Goal: Task Accomplishment & Management: Complete application form

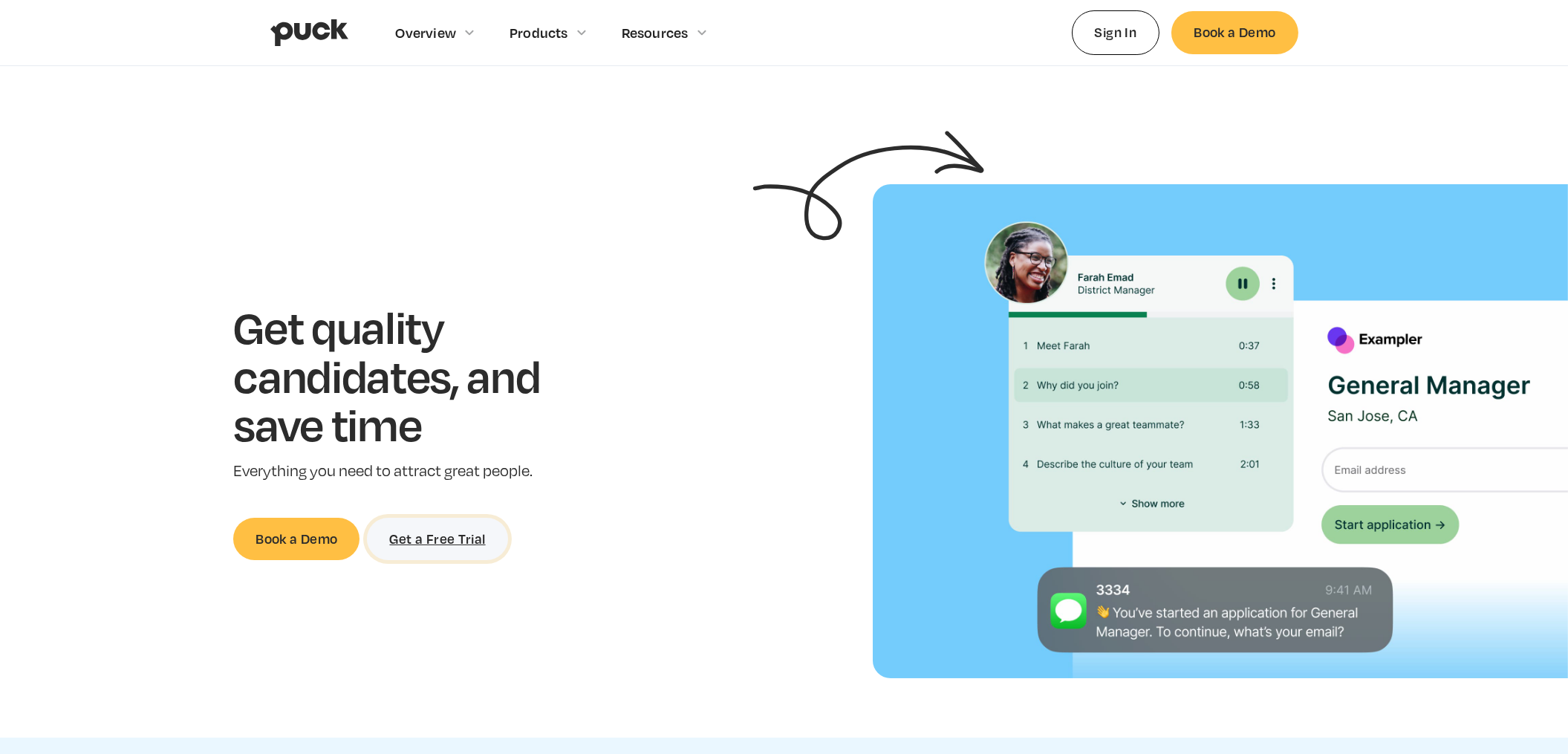
click at [466, 540] on link "Get a Free Trial" at bounding box center [437, 539] width 140 height 43
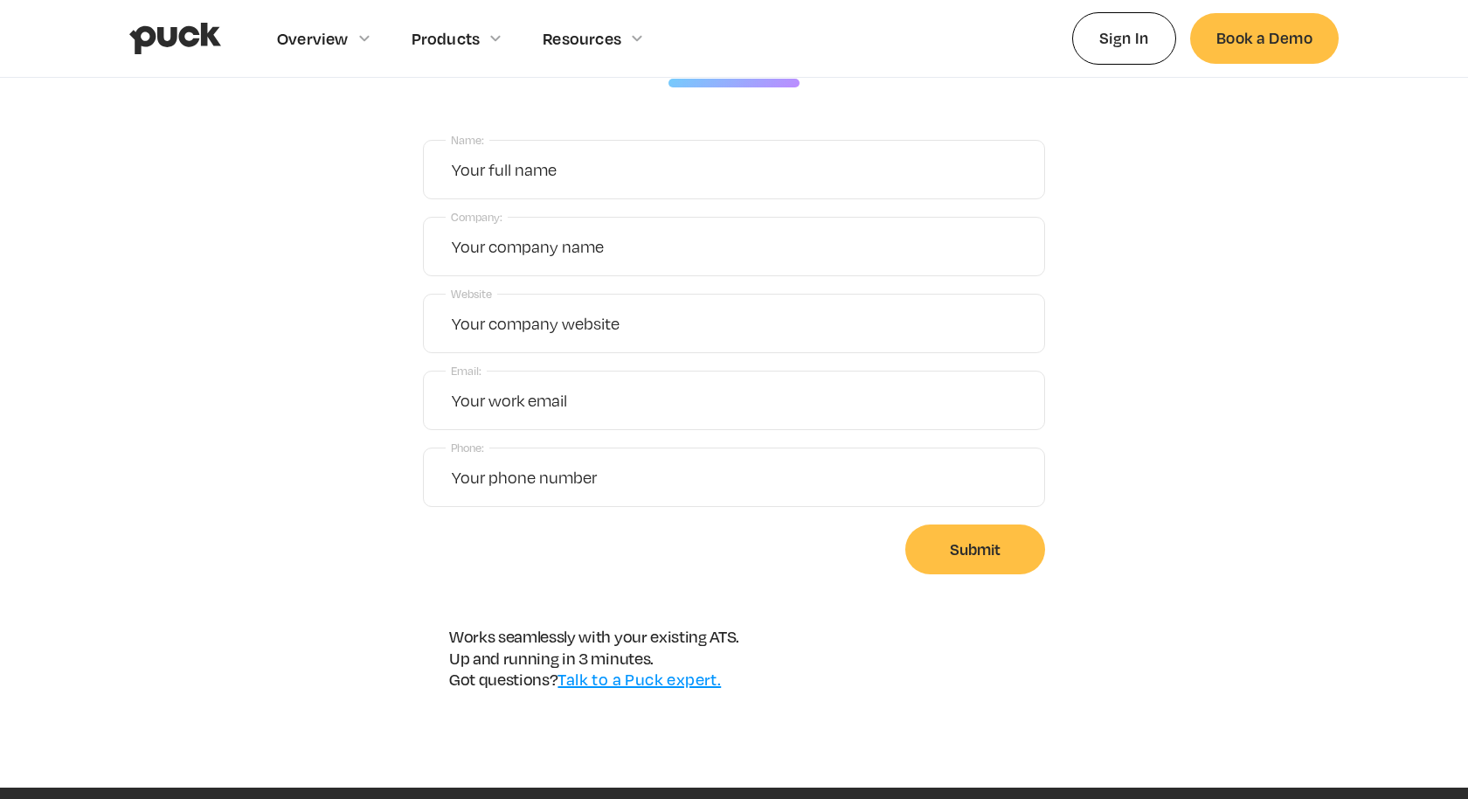
scroll to position [264, 0]
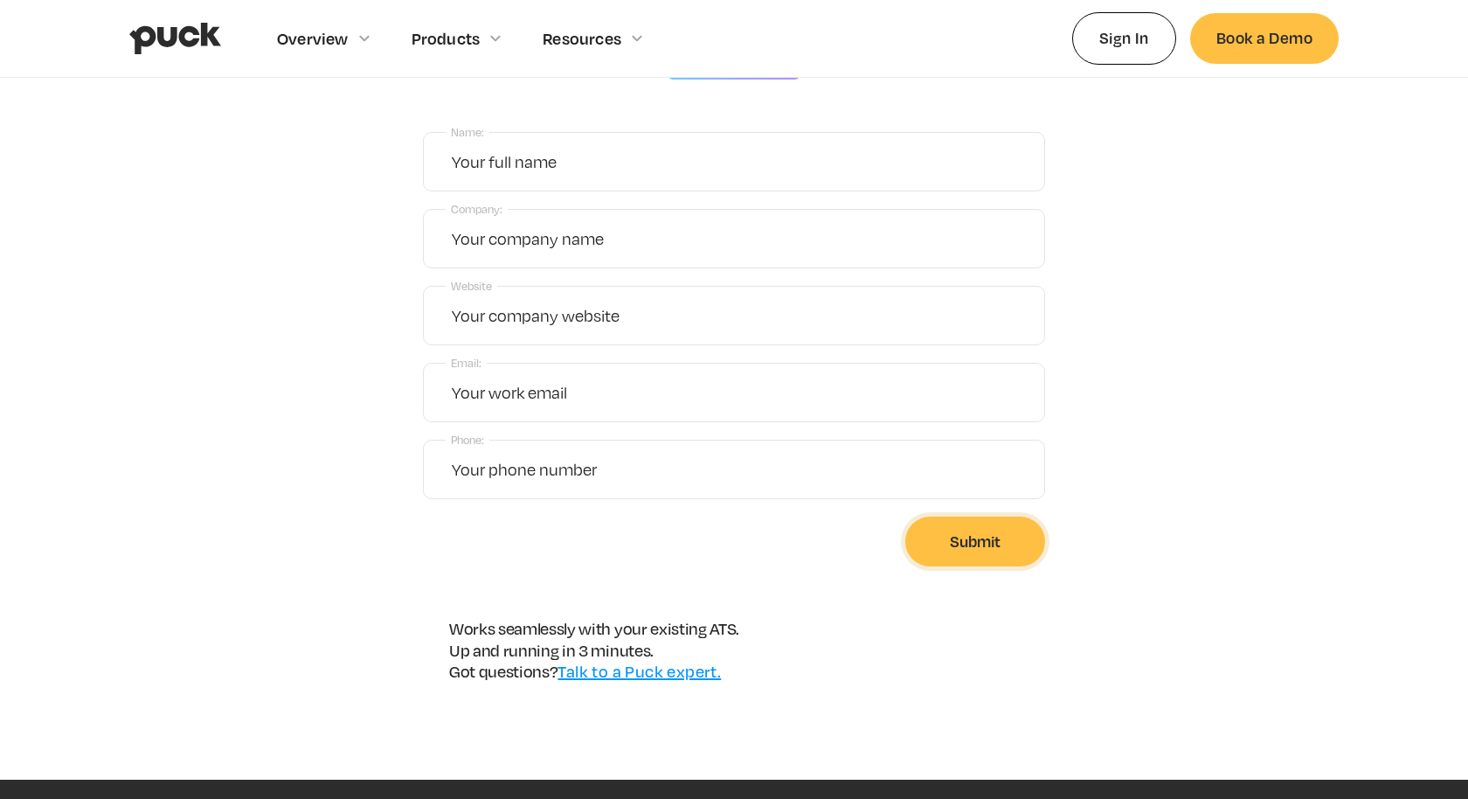
click at [980, 545] on input "Submit" at bounding box center [975, 542] width 140 height 50
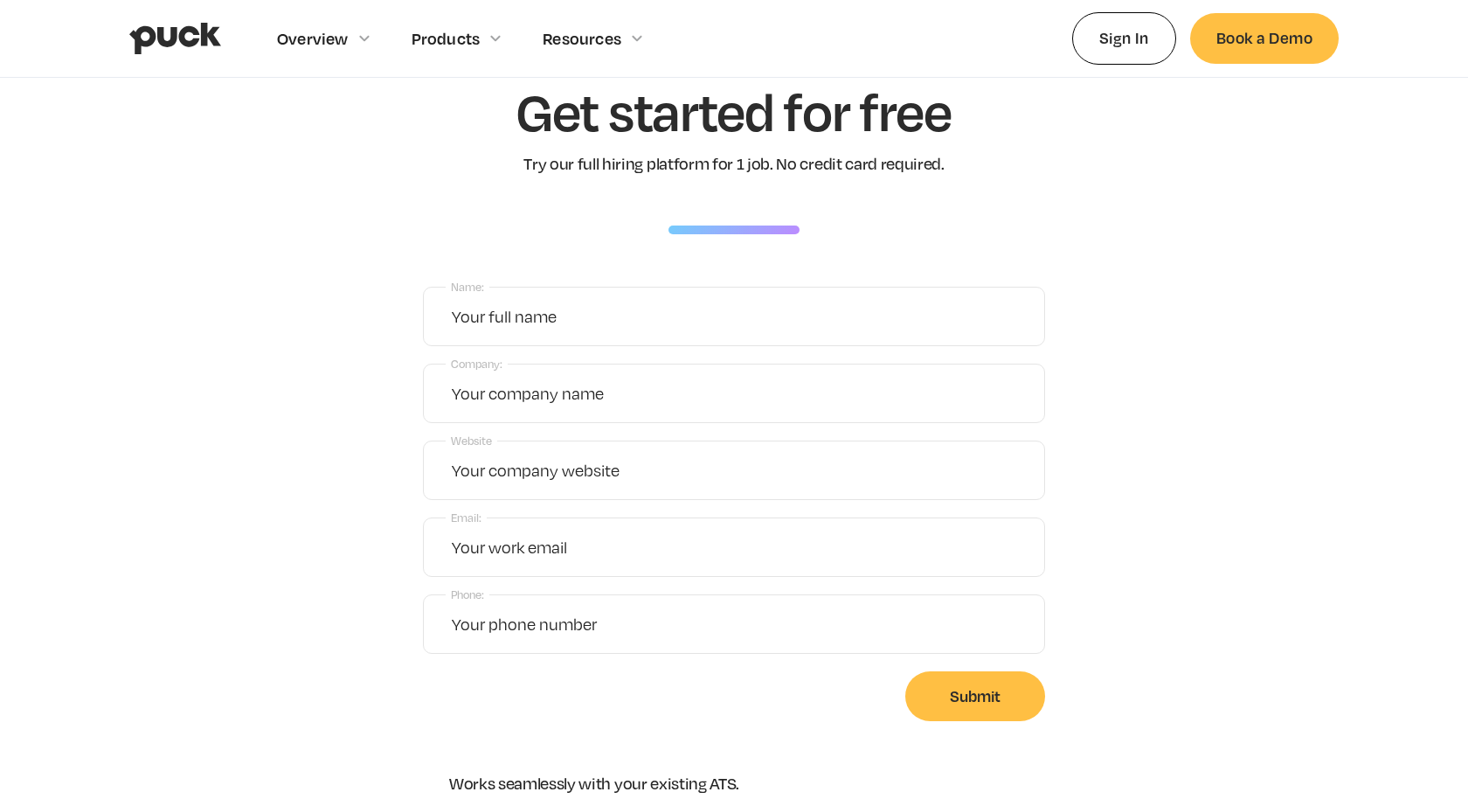
scroll to position [177, 0]
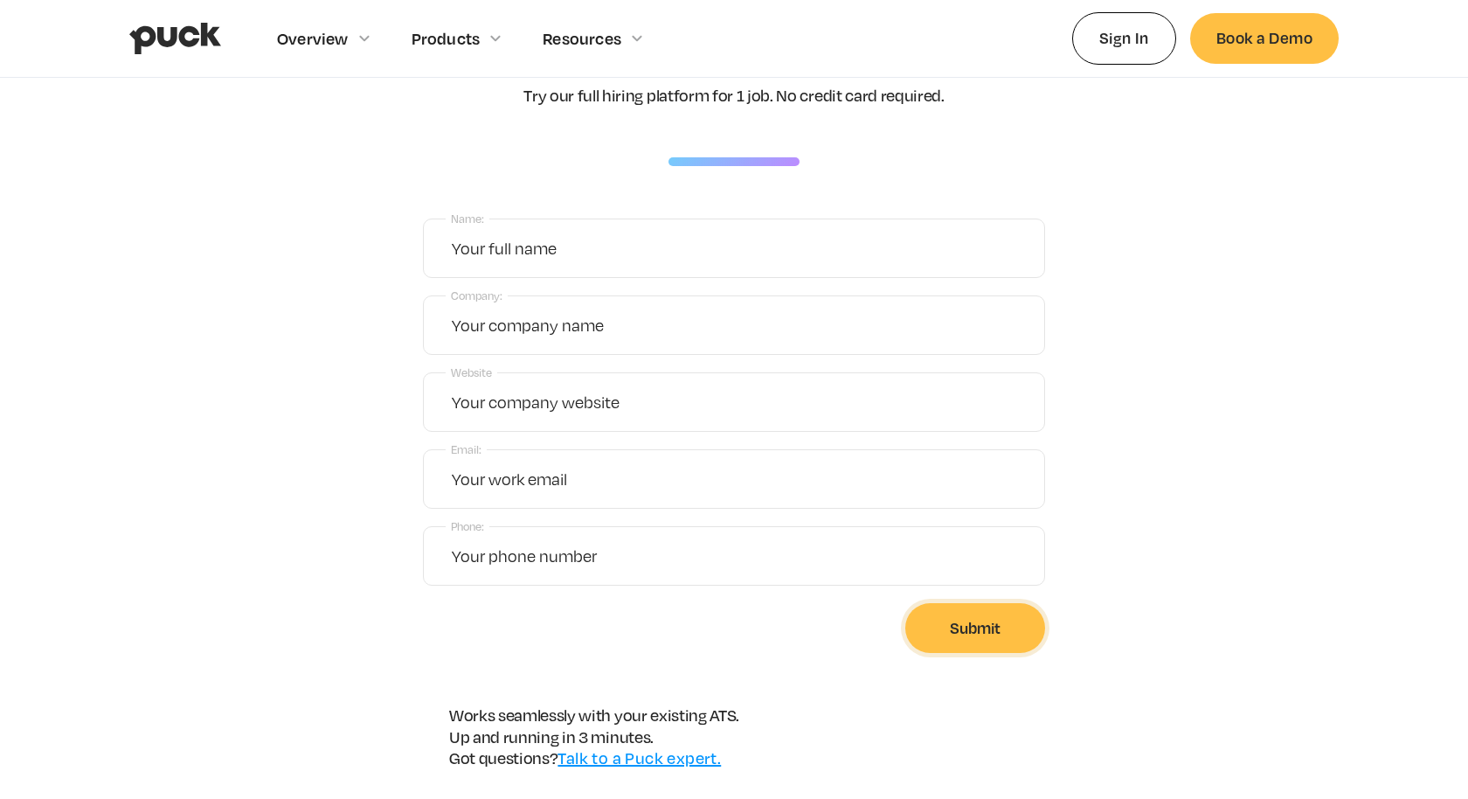
click at [991, 643] on input "Submit" at bounding box center [975, 628] width 140 height 50
type input "potato"
type input "tomatom"
type input "potato"
type input "t"
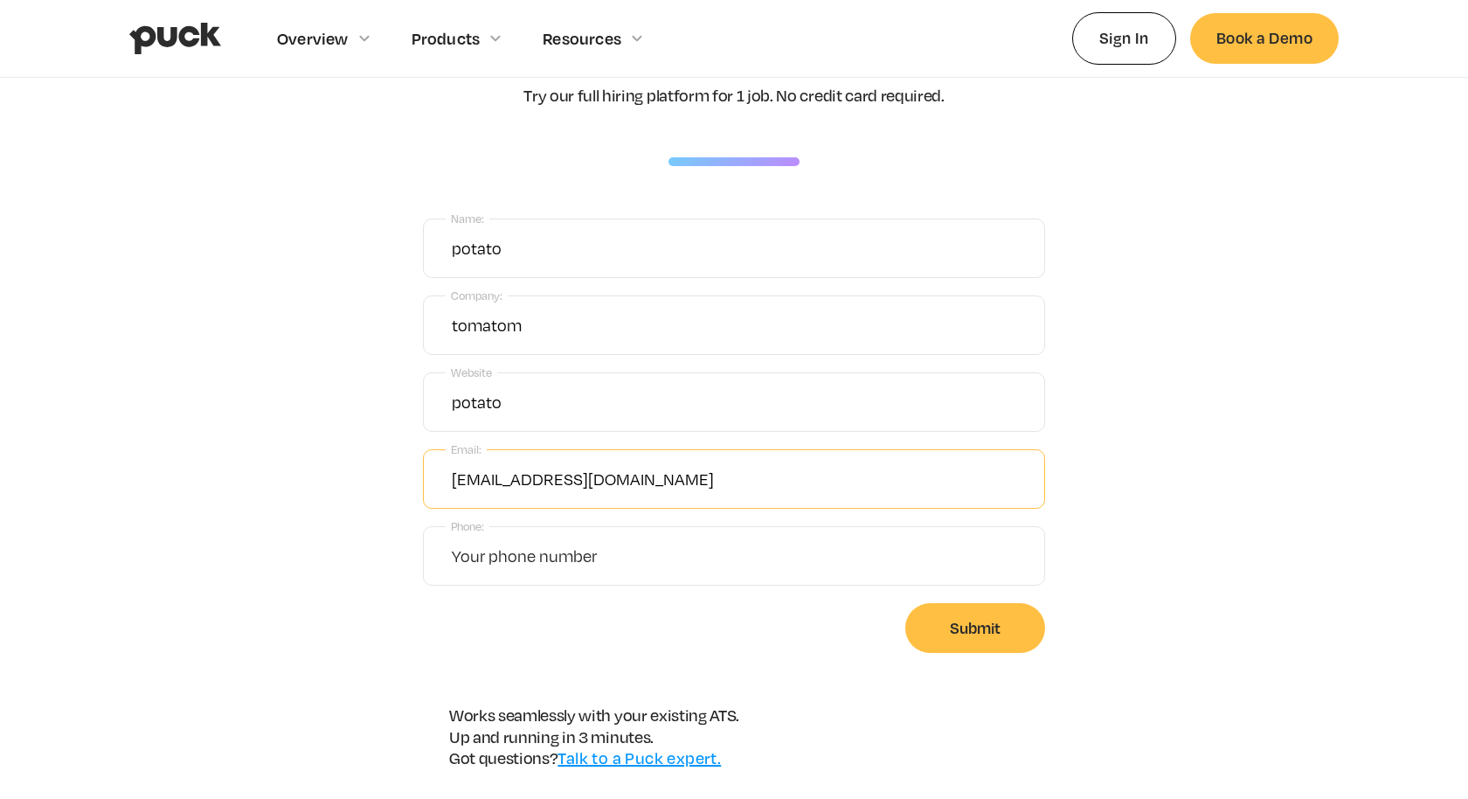
type input "[EMAIL_ADDRESS][DOMAIN_NAME]"
type input "123234235"
click at [965, 638] on input "Submit" at bounding box center [975, 628] width 140 height 50
type input "Please wait..."
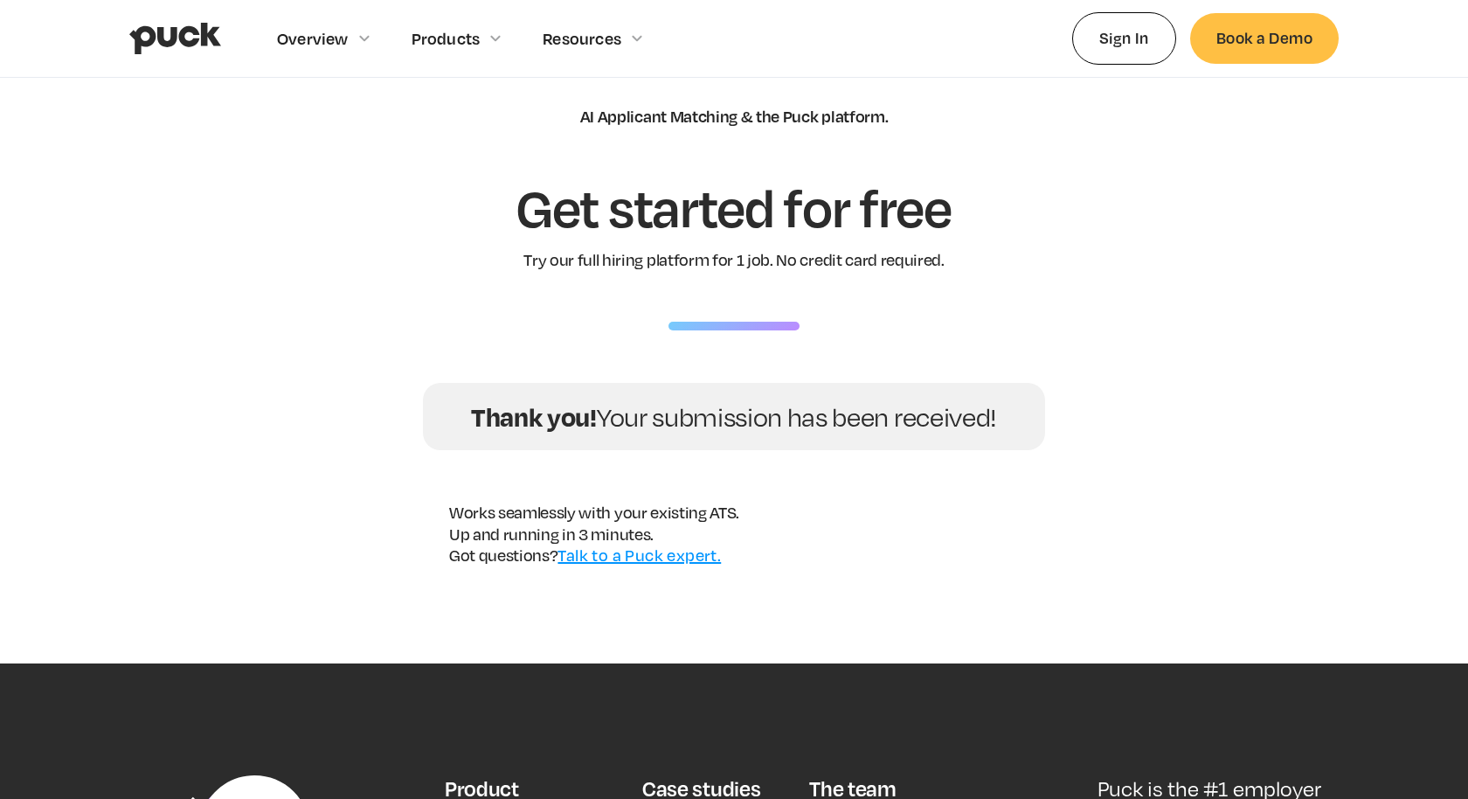
scroll to position [0, 0]
